Goal: Task Accomplishment & Management: Use online tool/utility

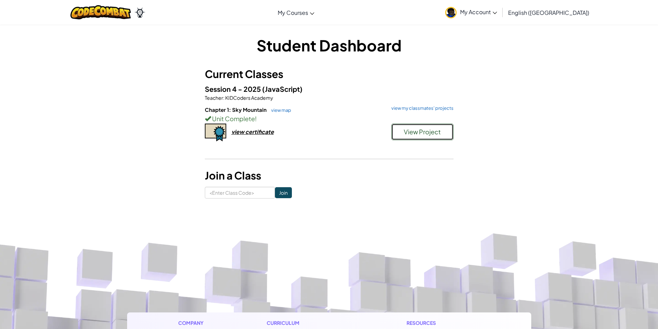
click at [435, 134] on span "View Project" at bounding box center [422, 132] width 37 height 8
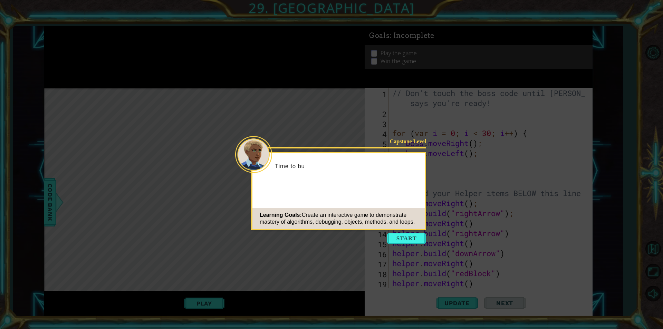
scroll to position [851, 0]
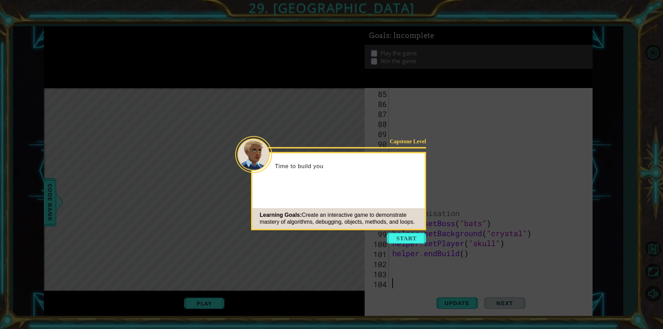
click at [408, 232] on icon at bounding box center [331, 164] width 663 height 329
click at [414, 236] on button "Start" at bounding box center [406, 238] width 39 height 11
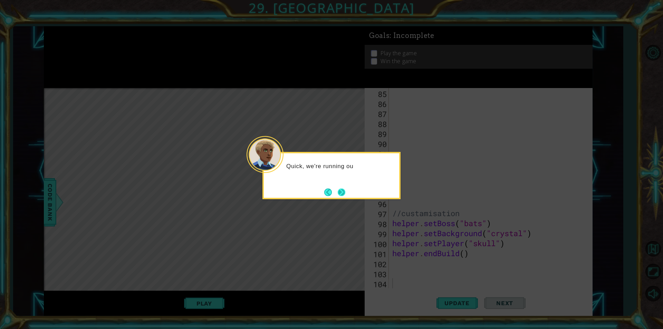
click at [339, 190] on button "Next" at bounding box center [342, 193] width 8 height 8
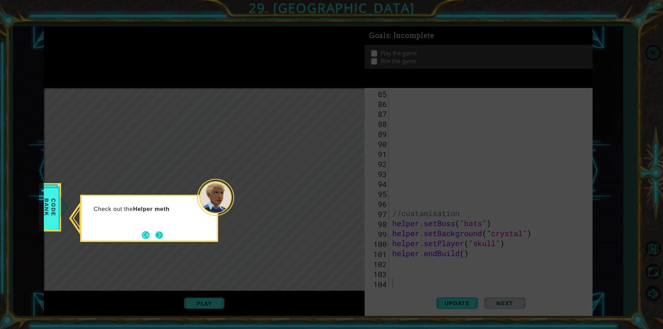
click at [163, 231] on button "Next" at bounding box center [159, 235] width 8 height 8
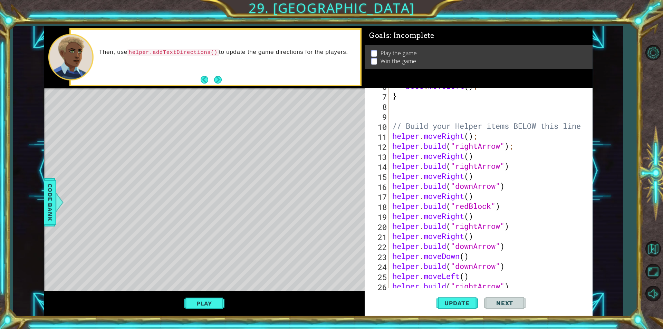
scroll to position [88, 0]
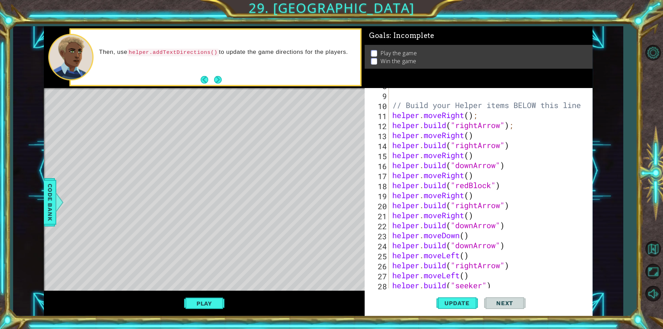
click at [508, 225] on div "// Build your Helper items BELOW this line helper . moveRight ( ) ; helper . bu…" at bounding box center [490, 190] width 198 height 220
type textarea "helper.build("downArrow")"
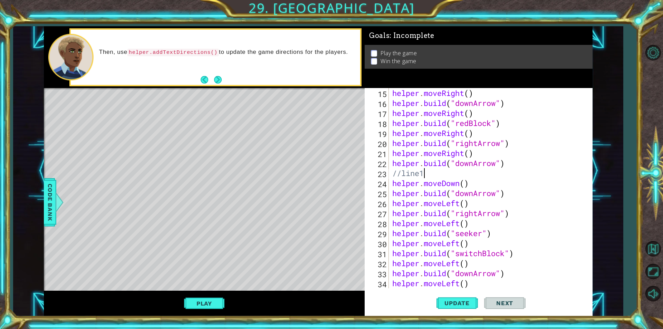
scroll to position [67, 0]
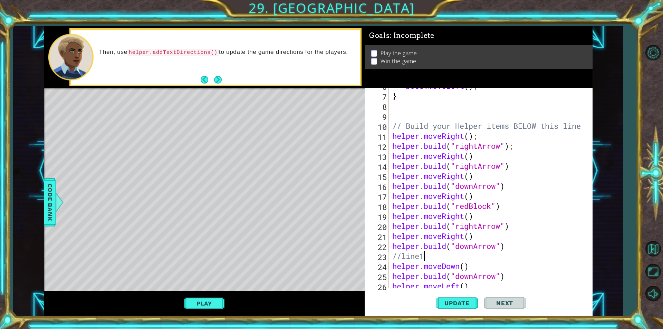
click at [475, 128] on div "boss . moveLeft ( ) ; } // Build your Helper items BELOW this line helper . mov…" at bounding box center [490, 191] width 198 height 220
type textarea "// Build your Helper items BELOW this line"
click at [583, 125] on div "boss . moveLeft ( ) ; } // Build your Helper items BELOW this line helper . mov…" at bounding box center [490, 191] width 198 height 220
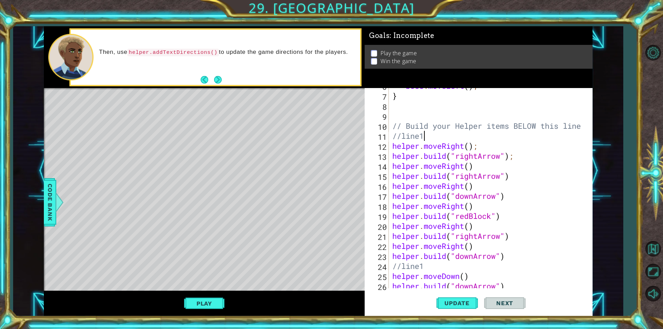
scroll to position [130, 0]
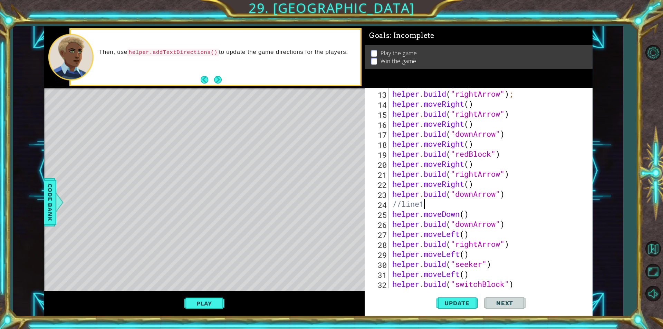
click at [427, 203] on div "helper . moveRight ( ) ; helper . build ( "rightArrow" ) ; helper . moveRight (…" at bounding box center [490, 189] width 198 height 220
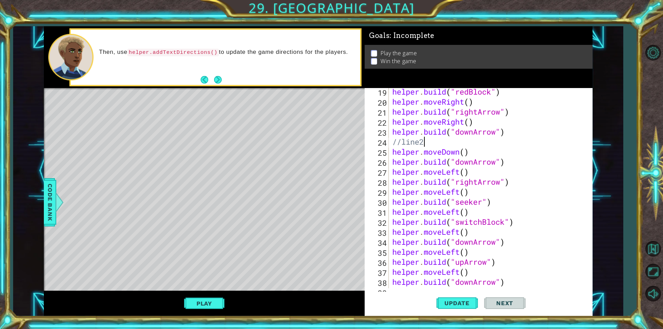
scroll to position [254, 0]
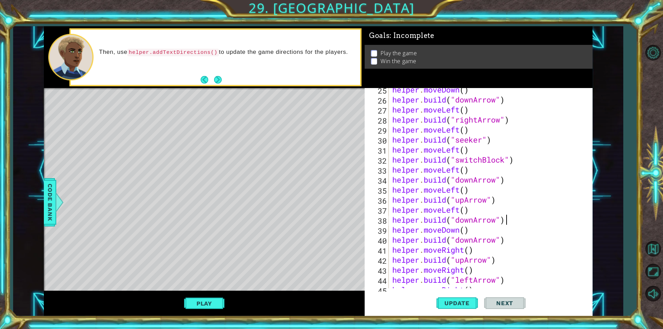
click at [513, 220] on div "helper . moveDown ( ) helper . build ( "downArrow" ) helper . moveLeft ( ) help…" at bounding box center [490, 195] width 198 height 220
type textarea "helper.build("downArrow")"
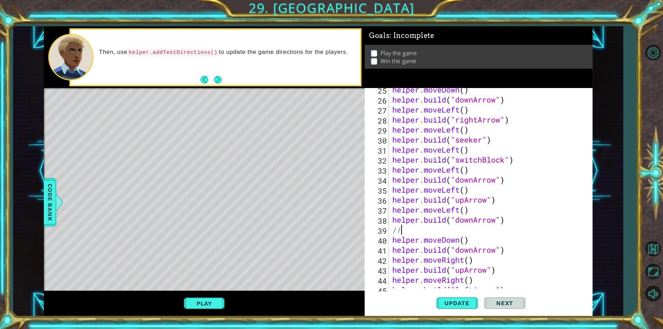
scroll to position [0, 0]
type textarea "//l"
type textarea "w"
click at [414, 227] on div "helper . moveDown ( ) helper . build ( "downArrow" ) helper . moveLeft ( ) help…" at bounding box center [490, 195] width 198 height 220
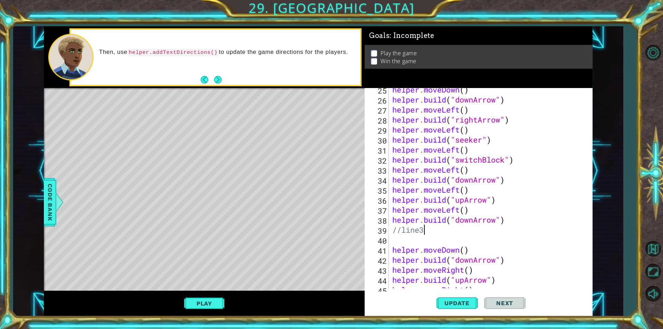
click at [440, 246] on div "helper . moveDown ( ) helper . build ( "downArrow" ) helper . moveLeft ( ) help…" at bounding box center [490, 195] width 198 height 220
drag, startPoint x: 434, startPoint y: 224, endPoint x: 434, endPoint y: 234, distance: 10.4
click at [434, 231] on div "helper . moveDown ( ) helper . build ( "downArrow" ) helper . moveLeft ( ) help…" at bounding box center [490, 195] width 198 height 220
type textarea "helper.build("downArrow") //line3"
click at [434, 244] on div "helper . moveDown ( ) helper . build ( "downArrow" ) helper . moveLeft ( ) help…" at bounding box center [490, 195] width 198 height 220
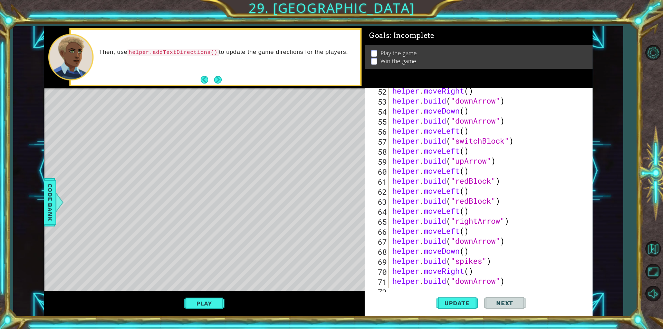
scroll to position [544, 0]
click at [479, 267] on div "helper . moveDown ( ) helper . build ( "downArrow" ) helper . moveLeft ( ) help…" at bounding box center [490, 195] width 198 height 220
click at [505, 259] on div "helper . moveDown ( ) helper . build ( "downArrow" ) helper . moveLeft ( ) help…" at bounding box center [490, 195] width 198 height 220
type textarea "helper.build("downArrow")"
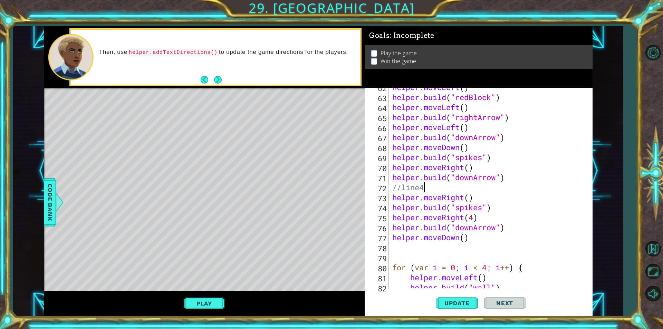
scroll to position [668, 0]
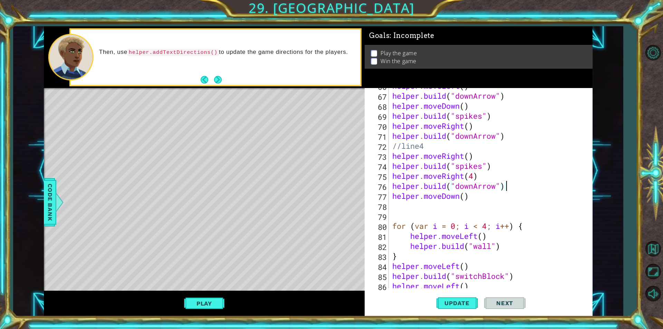
click at [505, 186] on div "helper . moveLeft ( ) helper . build ( "downArrow" ) helper . moveDown ( ) help…" at bounding box center [490, 191] width 198 height 220
drag, startPoint x: 479, startPoint y: 204, endPoint x: 479, endPoint y: 199, distance: 5.2
click at [479, 199] on div "helper . moveLeft ( ) helper . build ( "downArrow" ) helper . moveDown ( ) help…" at bounding box center [490, 191] width 198 height 220
click at [478, 199] on div "helper . moveLeft ( ) helper . build ( "downArrow" ) helper . moveDown ( ) help…" at bounding box center [488, 188] width 194 height 200
type textarea "helper.moveDown()"
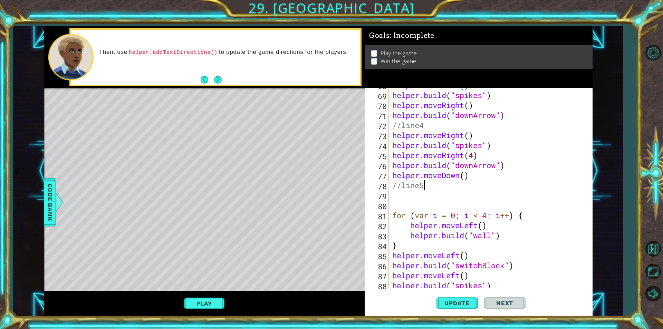
scroll to position [751, 0]
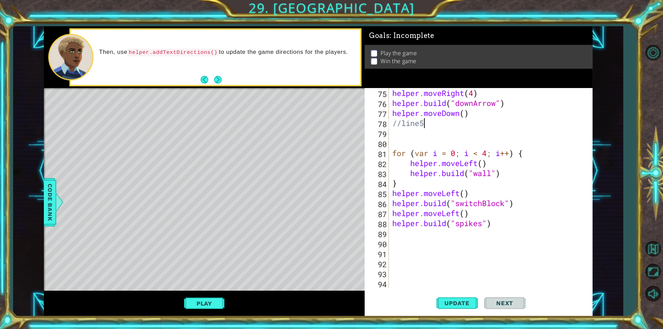
type textarea "//line5"
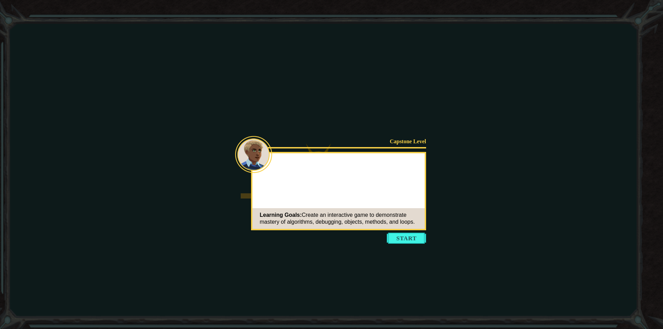
click at [404, 244] on body "Goals Error loading from server. Try refreshing the page. You'll need to join a…" at bounding box center [331, 164] width 663 height 329
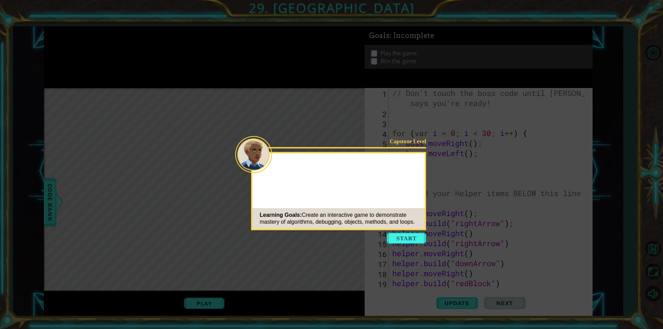
click at [404, 246] on icon at bounding box center [331, 164] width 663 height 329
click at [404, 234] on button "Start" at bounding box center [406, 238] width 39 height 11
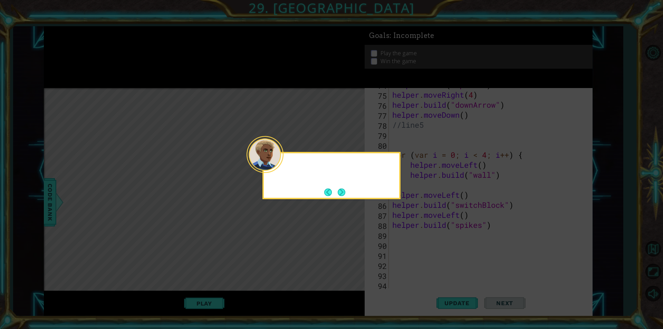
scroll to position [901, 0]
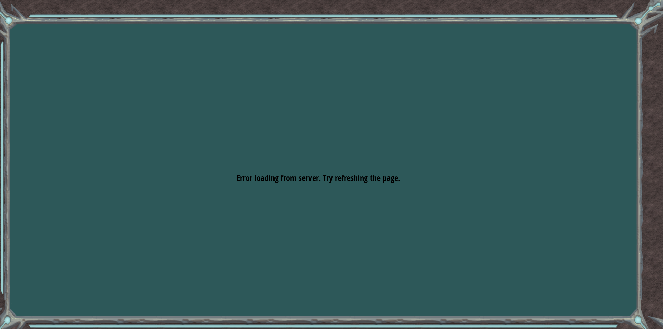
click at [329, 8] on div "Goals Error loading from server. Try refreshing the page. You'll need to join a…" at bounding box center [331, 164] width 663 height 329
drag, startPoint x: 379, startPoint y: 22, endPoint x: 460, endPoint y: 51, distance: 86.7
click at [403, 31] on div "Goals Error loading from server. Try refreshing the page. You'll need to join a…" at bounding box center [331, 164] width 663 height 329
